Goal: Navigation & Orientation: Find specific page/section

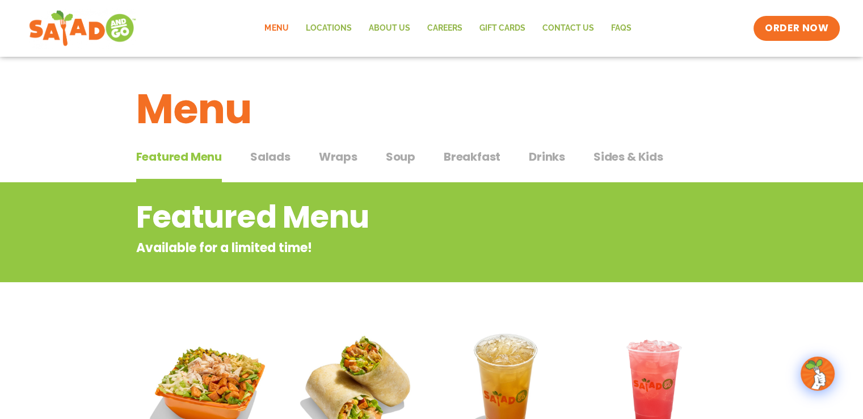
click at [99, 18] on img at bounding box center [82, 28] width 107 height 41
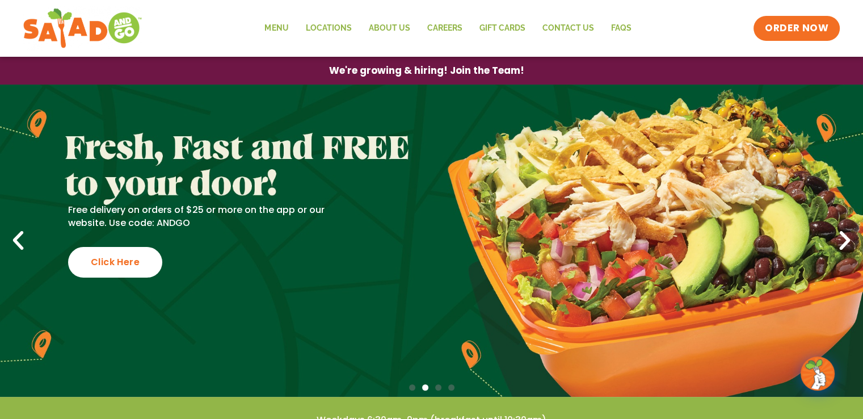
click at [20, 233] on icon "Previous slide" at bounding box center [18, 240] width 25 height 25
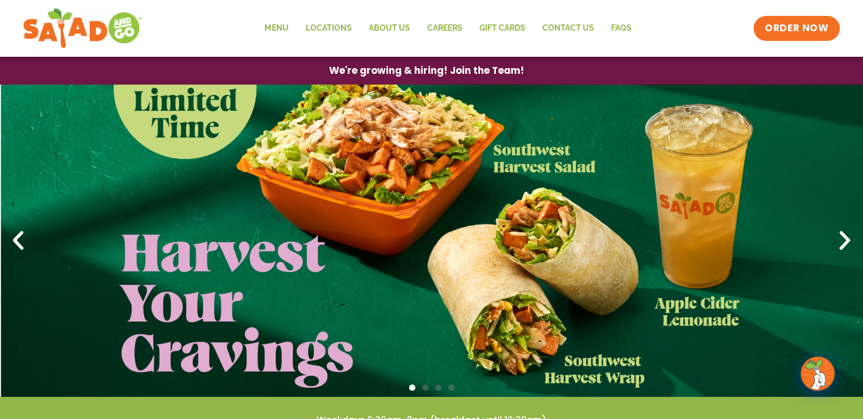
click at [20, 233] on icon "Previous slide" at bounding box center [18, 240] width 25 height 25
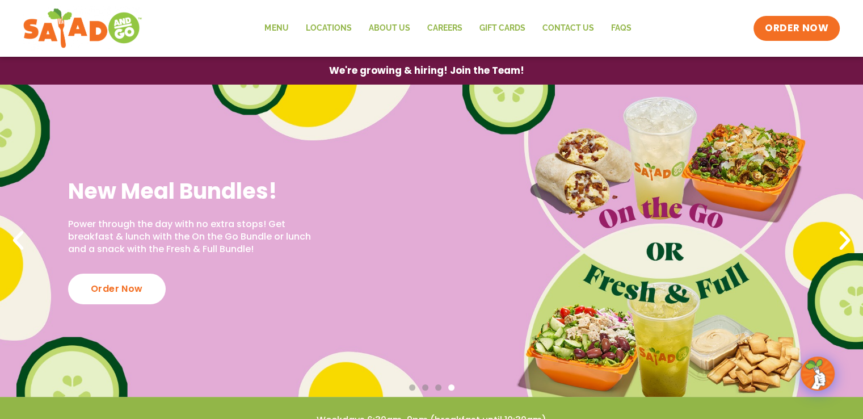
click at [23, 234] on icon "Previous slide" at bounding box center [18, 240] width 25 height 25
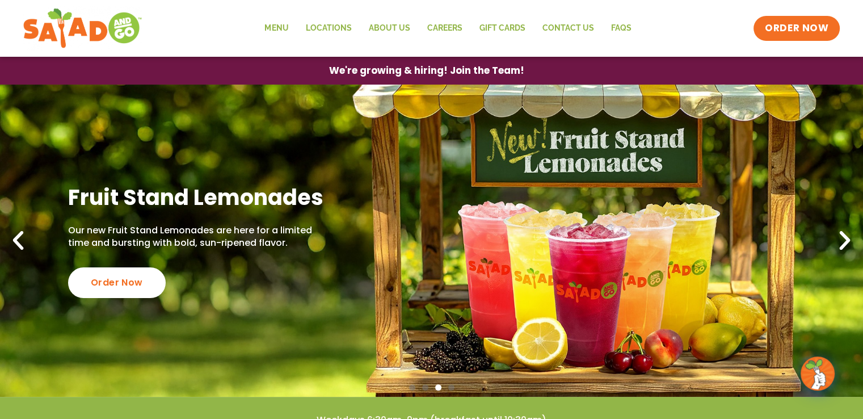
click at [23, 234] on icon "Previous slide" at bounding box center [18, 240] width 25 height 25
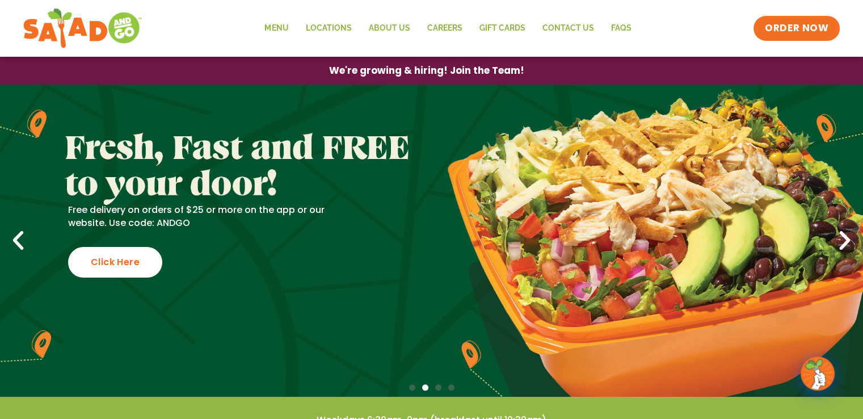
click at [23, 234] on icon "Previous slide" at bounding box center [18, 240] width 25 height 25
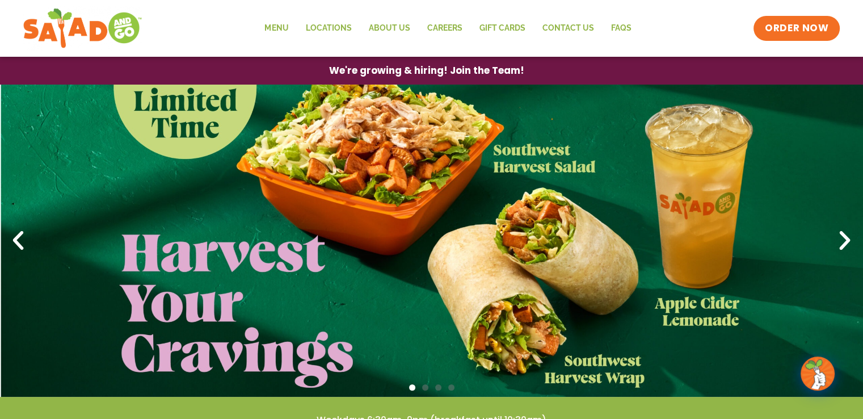
click at [23, 234] on icon "Previous slide" at bounding box center [18, 240] width 25 height 25
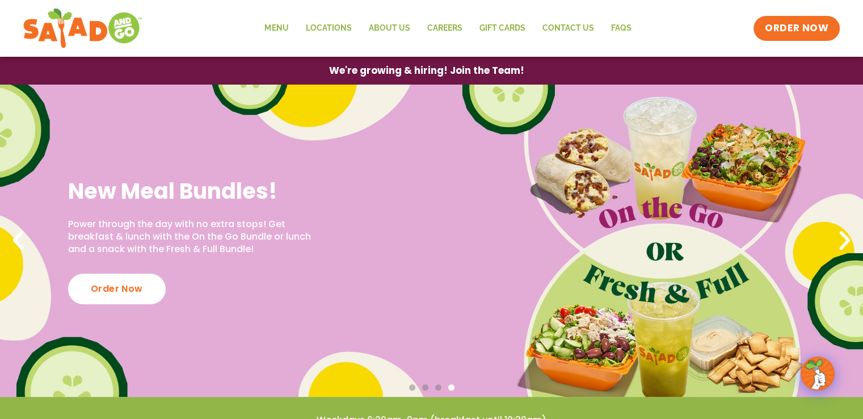
click at [23, 234] on icon "Previous slide" at bounding box center [18, 240] width 25 height 25
